Goal: Task Accomplishment & Management: Complete application form

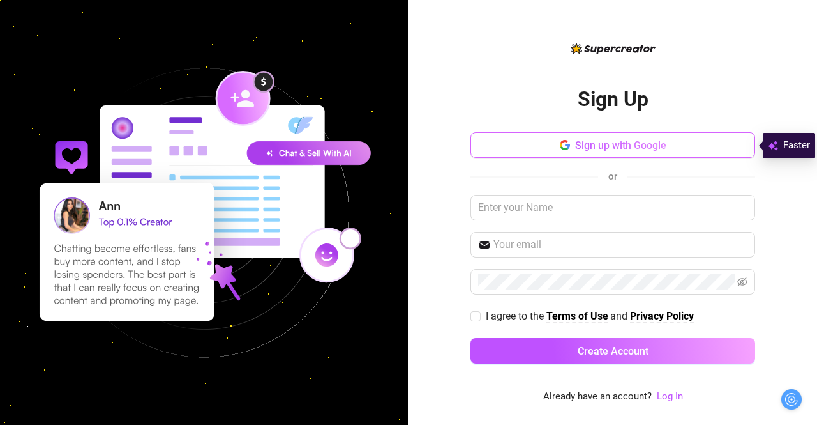
click at [588, 152] on button "Sign up with Google" at bounding box center [613, 145] width 285 height 26
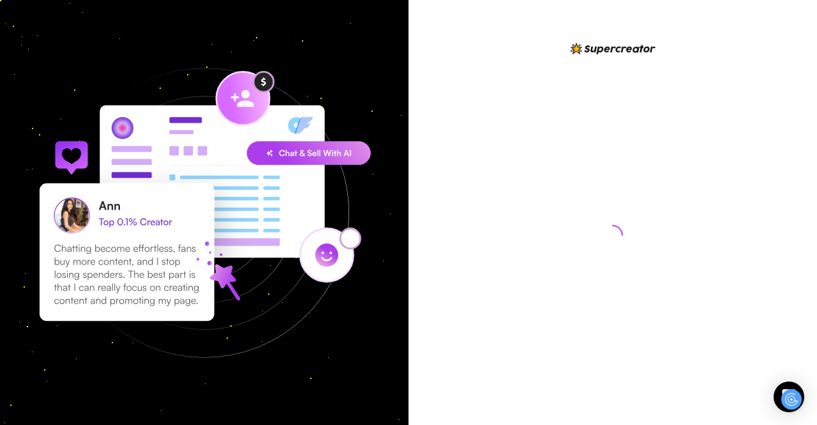
click at [535, 152] on div at bounding box center [613, 222] width 285 height 363
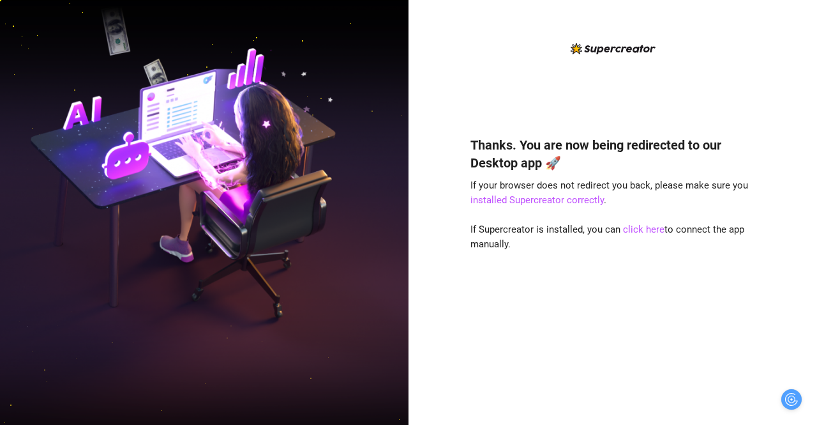
click at [612, 313] on div "Thanks. You are now being redirected to our Desktop app 🚀 If your browser does …" at bounding box center [613, 261] width 285 height 285
click at [651, 230] on link "click here" at bounding box center [644, 229] width 42 height 11
